Goal: Transaction & Acquisition: Purchase product/service

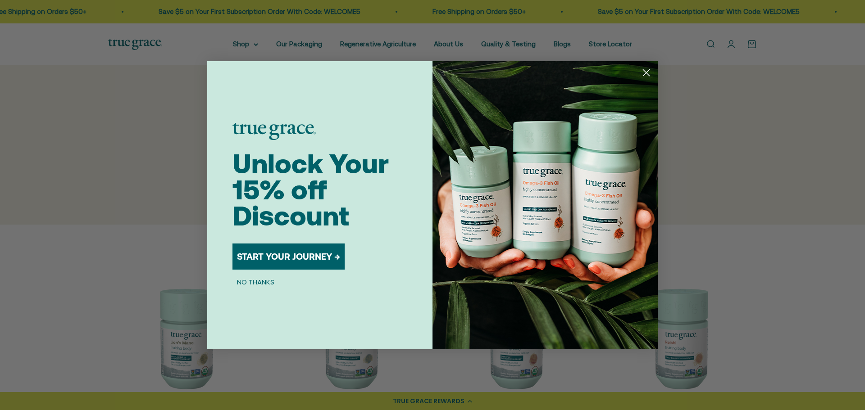
click at [293, 261] on button "START YOUR JOURNEY →" at bounding box center [288, 257] width 112 height 26
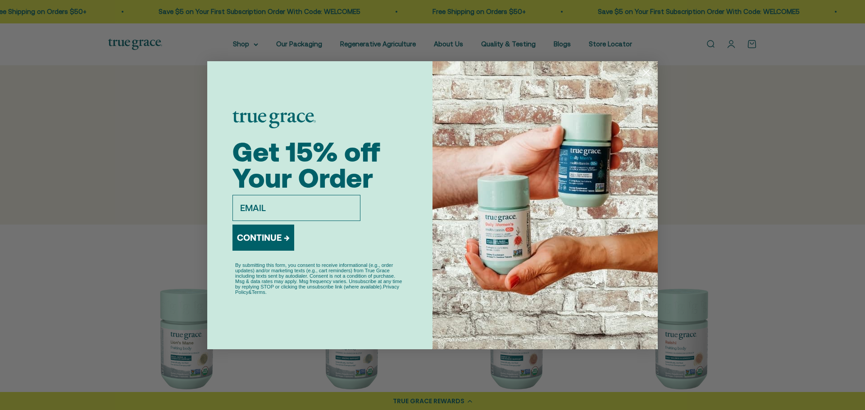
drag, startPoint x: 313, startPoint y: 205, endPoint x: 314, endPoint y: 209, distance: 4.7
click at [314, 209] on input "email" at bounding box center [296, 208] width 128 height 26
type input "andrew.hollar@gmail.com"
click at [268, 246] on button "CONTINUE →" at bounding box center [263, 238] width 62 height 26
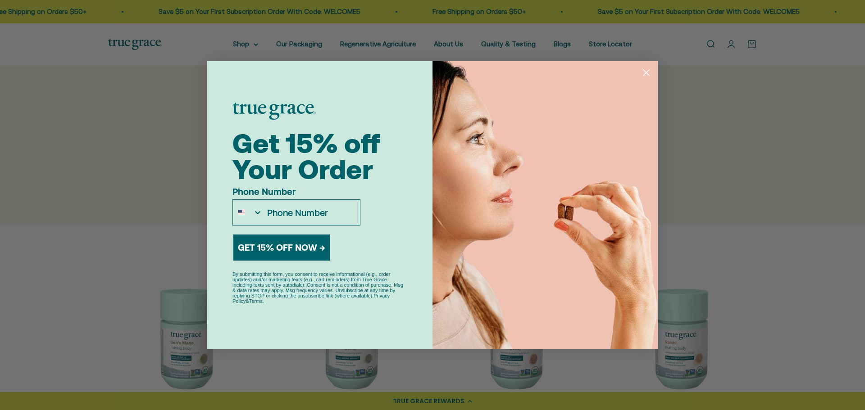
click at [299, 209] on input "Phone Number" at bounding box center [311, 212] width 97 height 25
click at [406, 204] on div "Phone Number" at bounding box center [319, 206] width 175 height 39
click at [287, 216] on input "Phone Number" at bounding box center [311, 212] width 97 height 25
type input "1-347-233-0753"
click at [289, 247] on button "GET 15% OFF NOW →" at bounding box center [281, 248] width 96 height 26
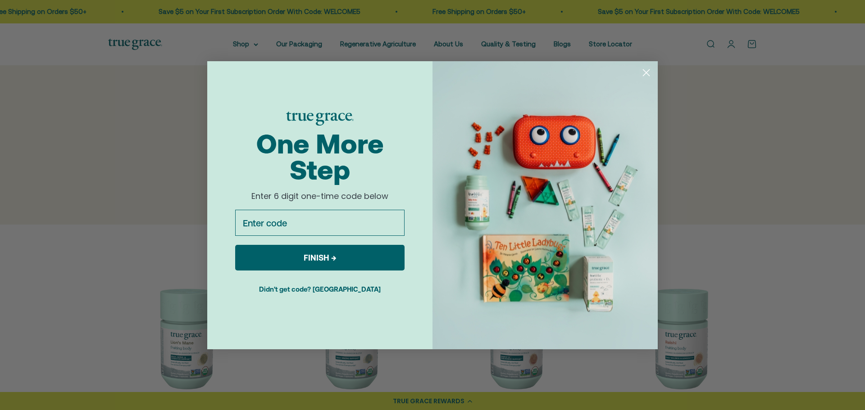
click at [360, 219] on input "Enter code" at bounding box center [319, 223] width 169 height 26
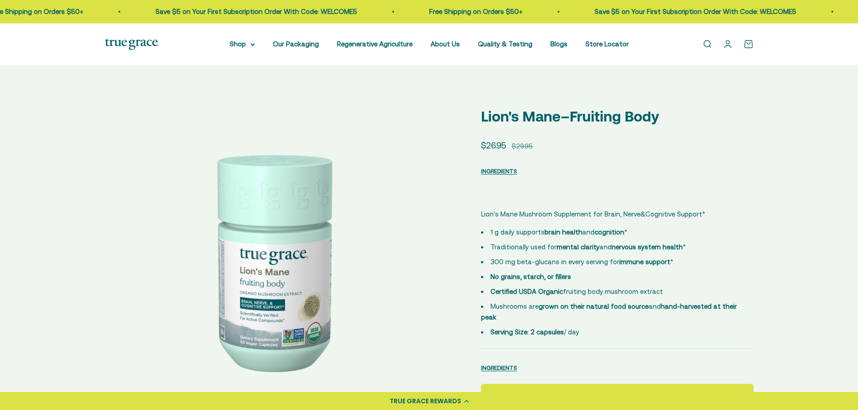
select select "3"
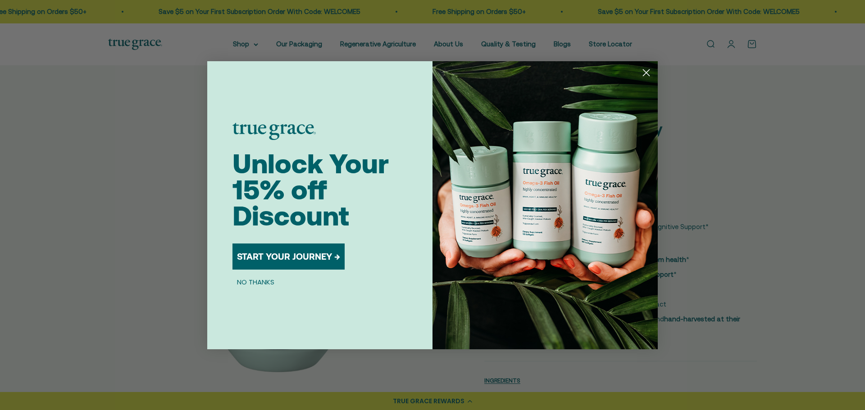
click at [651, 70] on circle "Close dialog" at bounding box center [646, 72] width 15 height 15
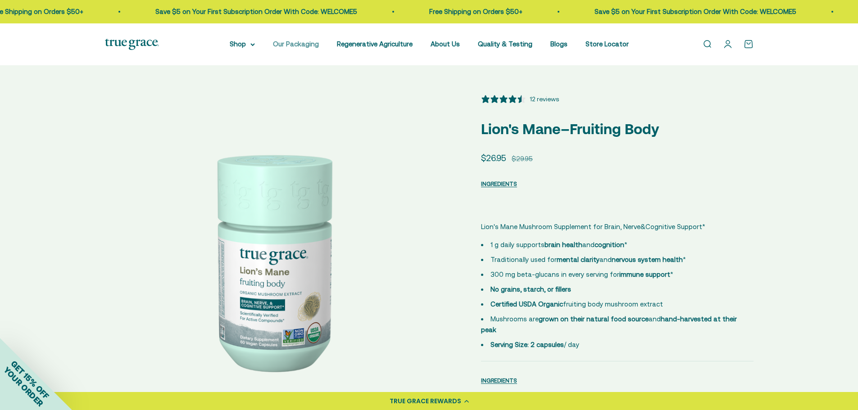
click at [301, 43] on link "Our Packaging" at bounding box center [296, 44] width 46 height 8
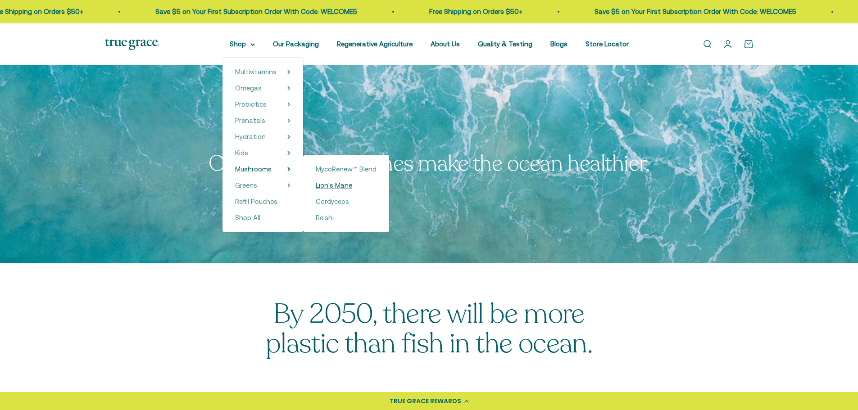
click at [340, 183] on span "Lion's Mane" at bounding box center [334, 186] width 36 height 8
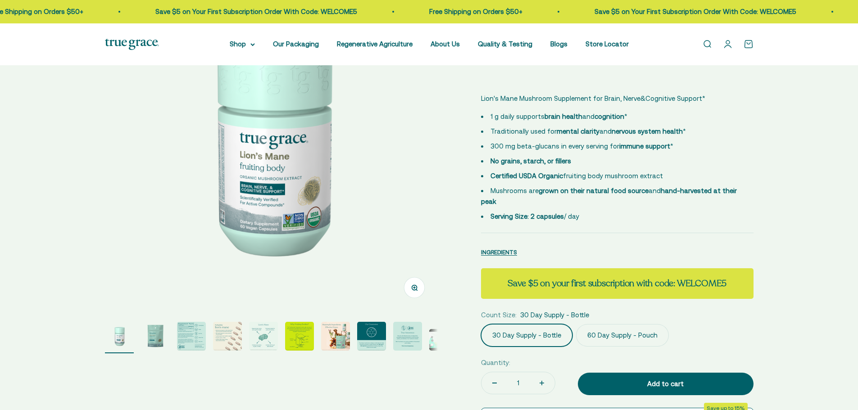
select select "3"
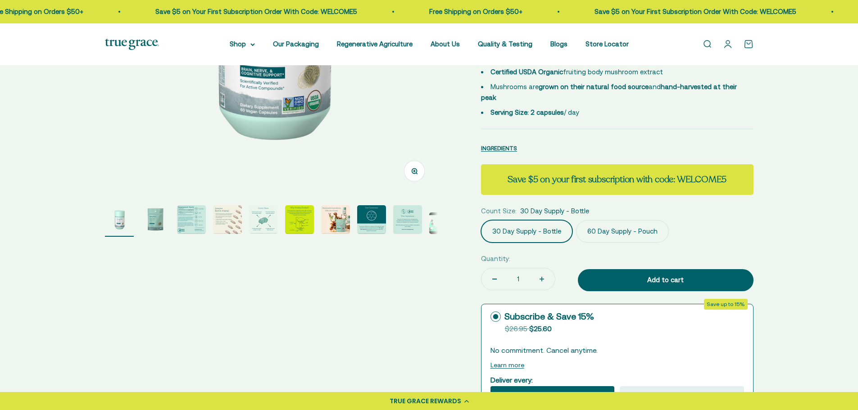
scroll to position [249, 0]
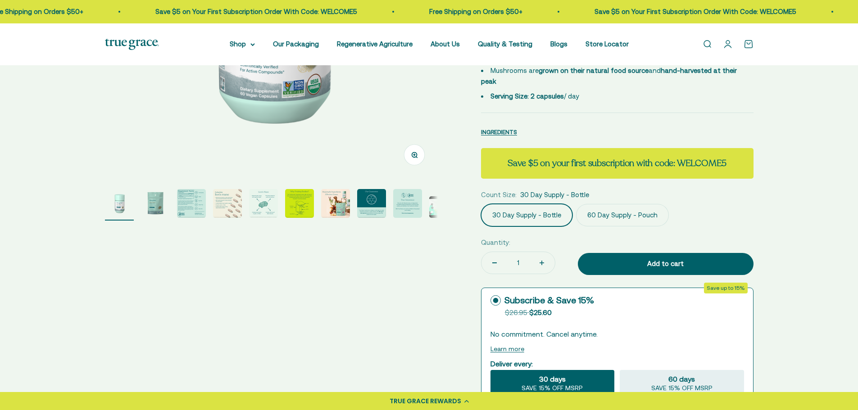
drag, startPoint x: 865, startPoint y: 43, endPoint x: 861, endPoint y: 75, distance: 31.8
click at [618, 206] on label "60 Day Supply - Pouch" at bounding box center [622, 215] width 93 height 23
click at [481, 204] on input "60 Day Supply - Pouch" at bounding box center [481, 204] width 0 height 0
